Goal: Obtain resource: Download file/media

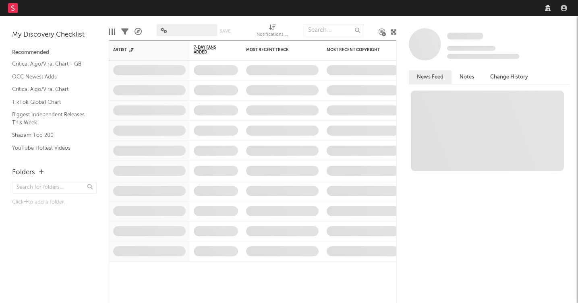
select select "warner_chappell"
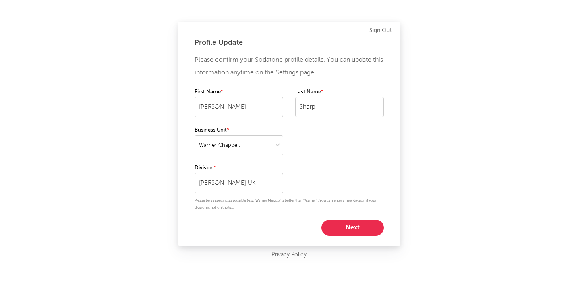
click at [353, 225] on button "Next" at bounding box center [352, 228] width 62 height 16
select select "marketing"
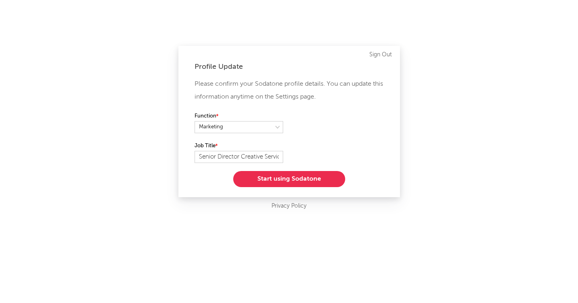
click at [317, 182] on button "Start using Sodatone" at bounding box center [289, 179] width 112 height 16
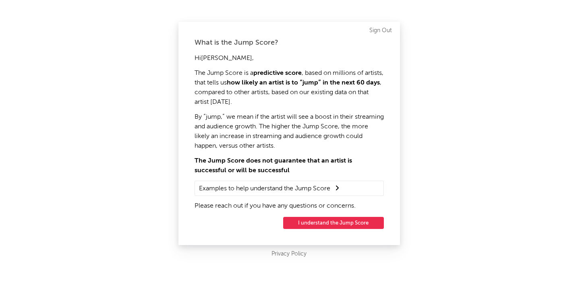
click at [298, 224] on button "I understand the Jump Score" at bounding box center [333, 223] width 101 height 12
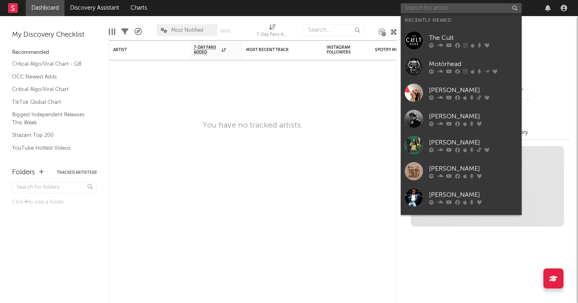
click at [418, 8] on input "text" at bounding box center [461, 8] width 121 height 10
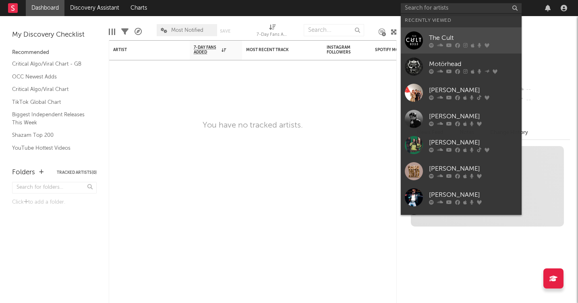
click at [415, 33] on div at bounding box center [414, 40] width 18 height 18
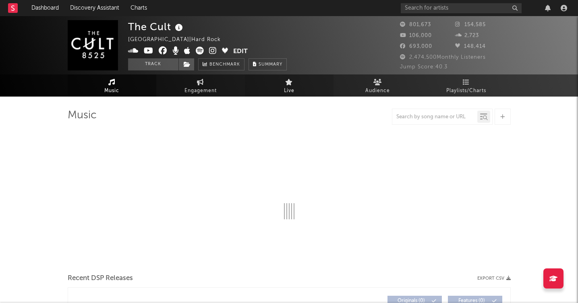
select select "6m"
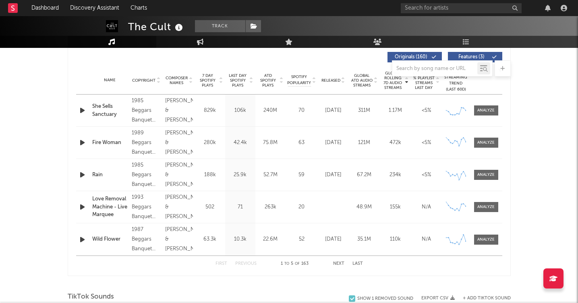
scroll to position [301, 0]
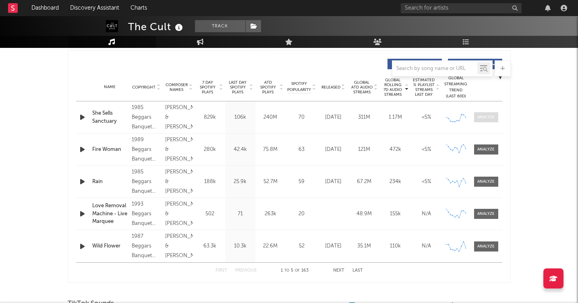
click at [485, 116] on div at bounding box center [485, 117] width 17 height 6
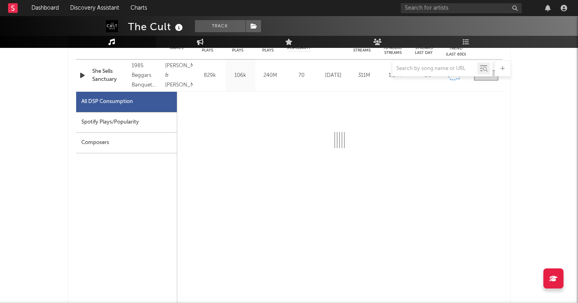
scroll to position [344, 0]
select select "6m"
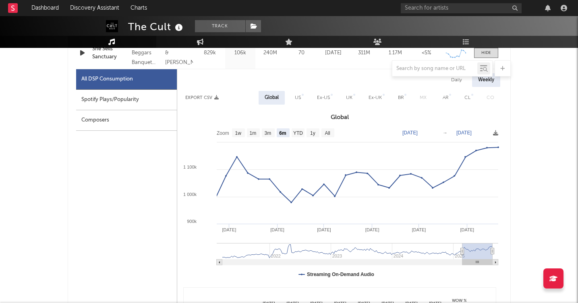
scroll to position [367, 0]
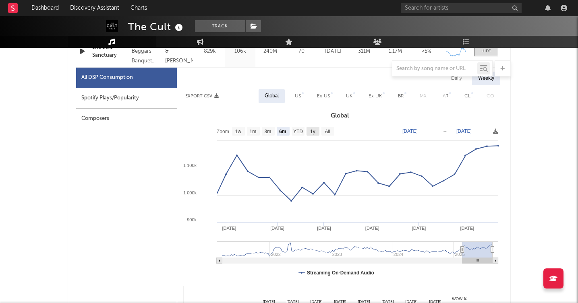
click at [312, 133] on text "1y" at bounding box center [312, 132] width 5 height 6
select select "1y"
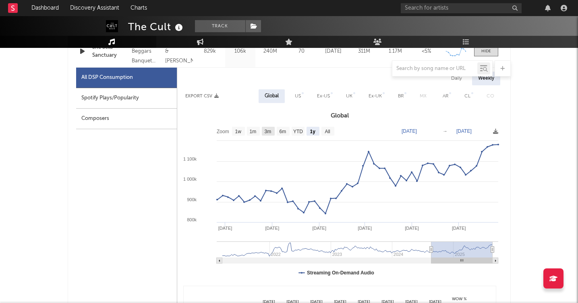
click at [268, 132] on text "3m" at bounding box center [267, 132] width 7 height 6
select select "3m"
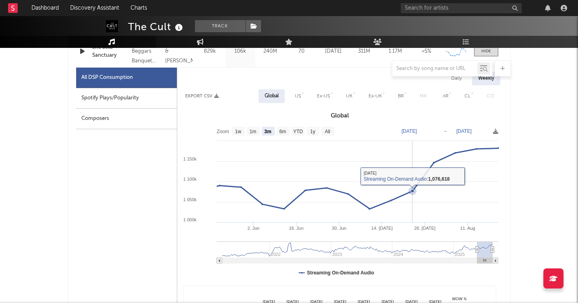
click at [412, 204] on rect at bounding box center [339, 203] width 325 height 161
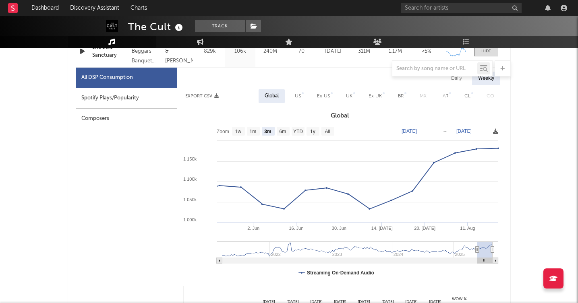
click at [493, 132] on icon at bounding box center [495, 131] width 5 height 5
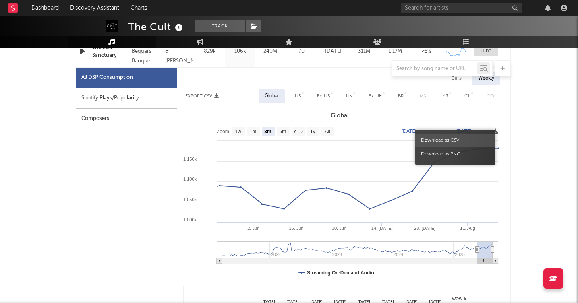
click at [465, 140] on span "Download as CSV" at bounding box center [455, 141] width 81 height 14
